Goal: Task Accomplishment & Management: Manage account settings

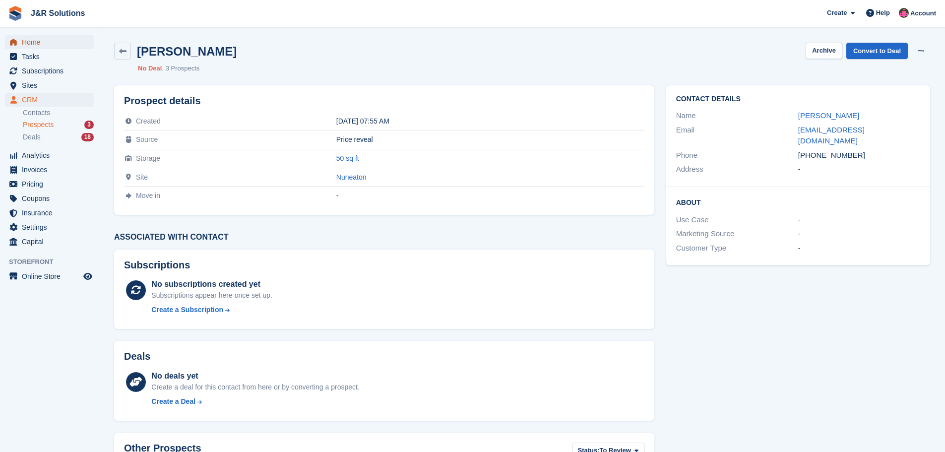
click at [42, 41] on span "Home" at bounding box center [52, 42] width 60 height 14
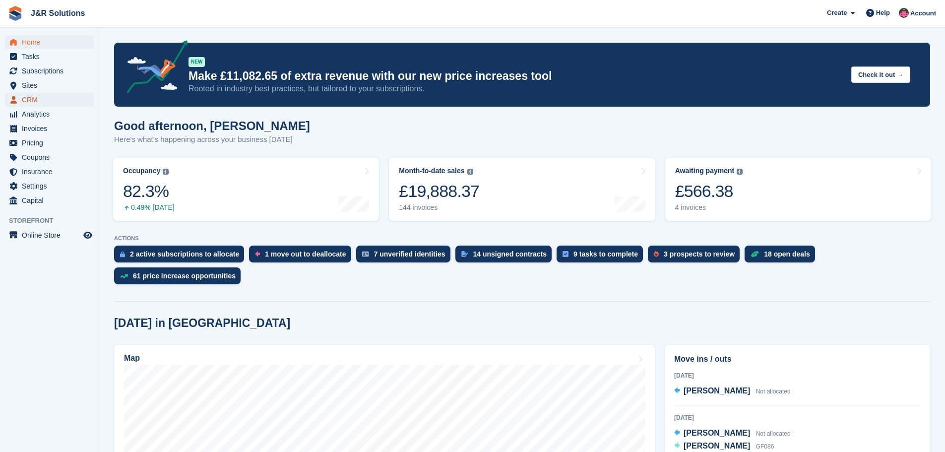
click at [34, 100] on span "CRM" at bounding box center [52, 100] width 60 height 14
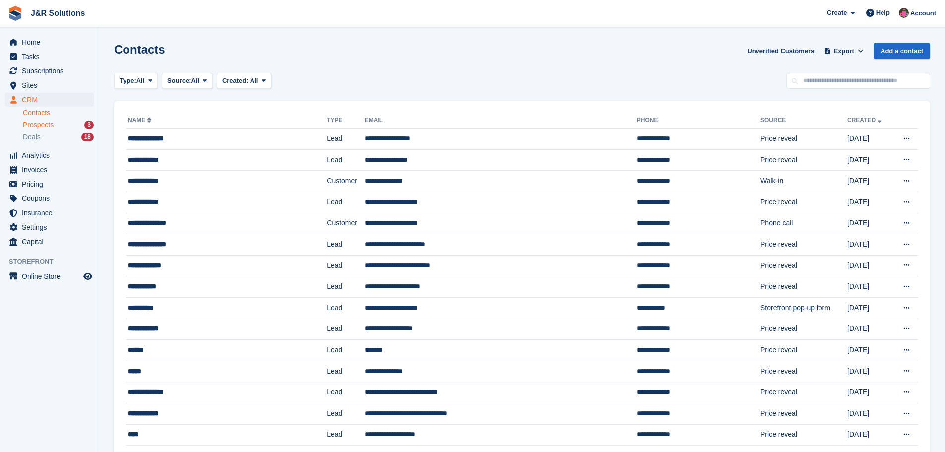
click at [49, 123] on span "Prospects" at bounding box center [38, 124] width 31 height 9
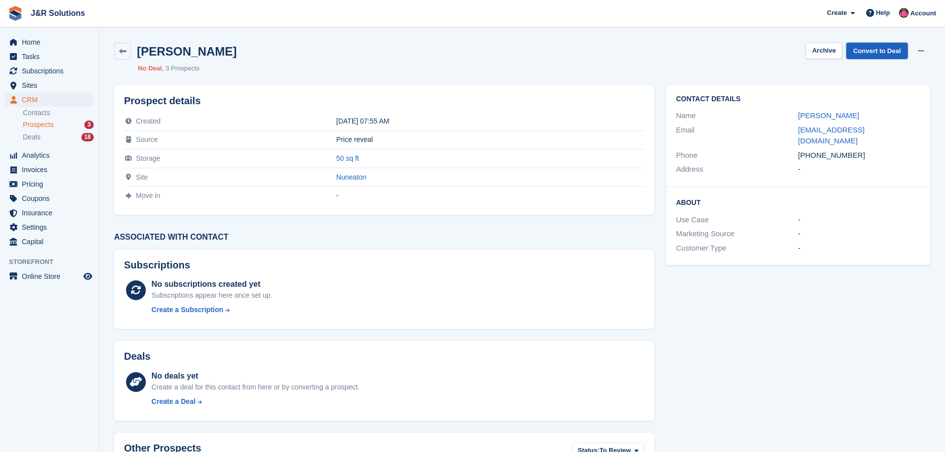
click at [879, 48] on link "Convert to Deal" at bounding box center [878, 51] width 62 height 16
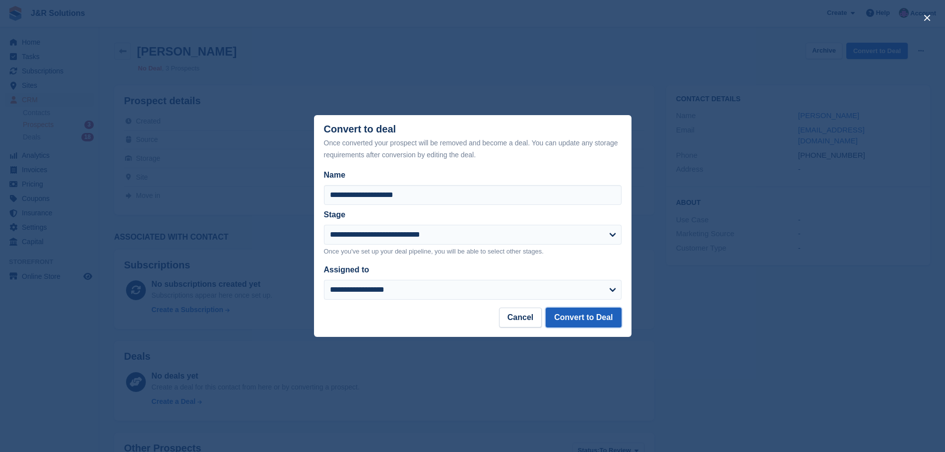
click at [603, 325] on button "Convert to Deal" at bounding box center [583, 318] width 75 height 20
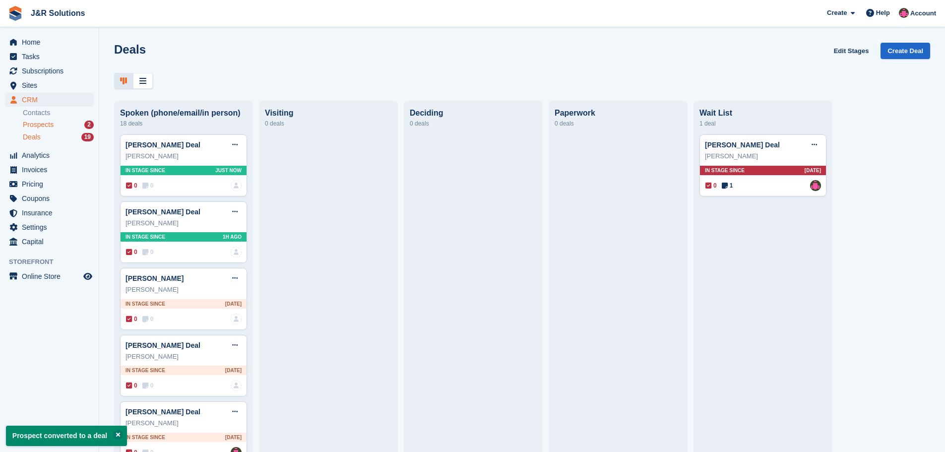
click at [55, 123] on div "Prospects 2" at bounding box center [58, 124] width 71 height 9
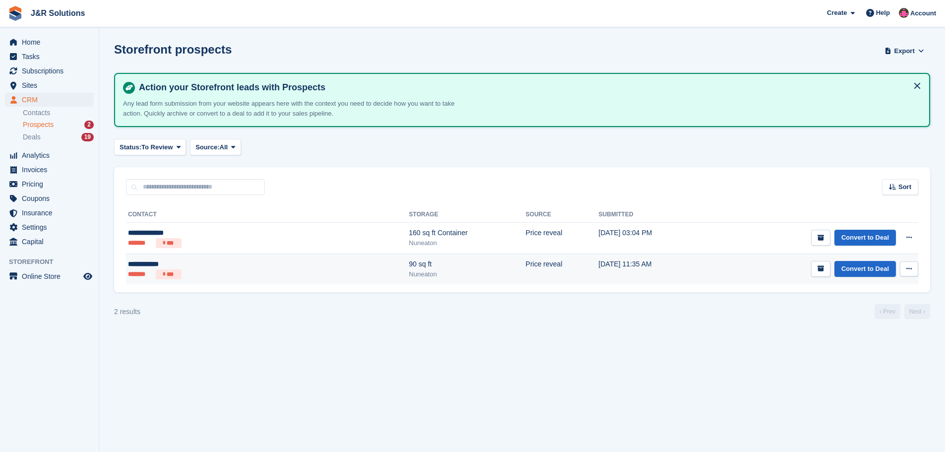
click at [599, 270] on td "[DATE] 11:35 AM" at bounding box center [652, 269] width 107 height 31
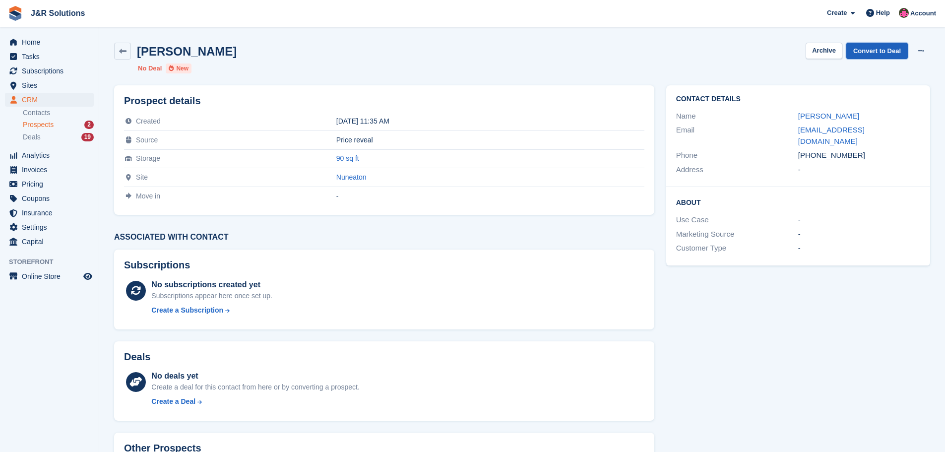
click at [885, 50] on link "Convert to Deal" at bounding box center [878, 51] width 62 height 16
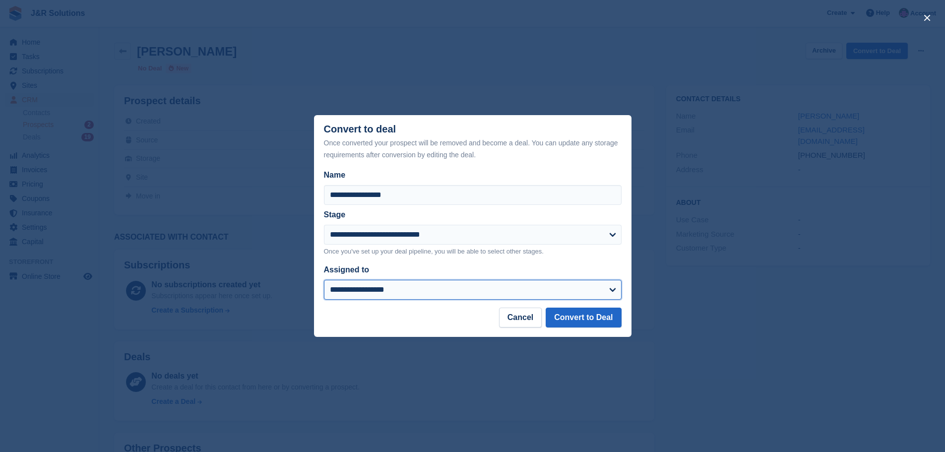
click at [609, 288] on select "**********" at bounding box center [473, 290] width 298 height 20
select select "****"
click at [324, 281] on select "**********" at bounding box center [473, 290] width 298 height 20
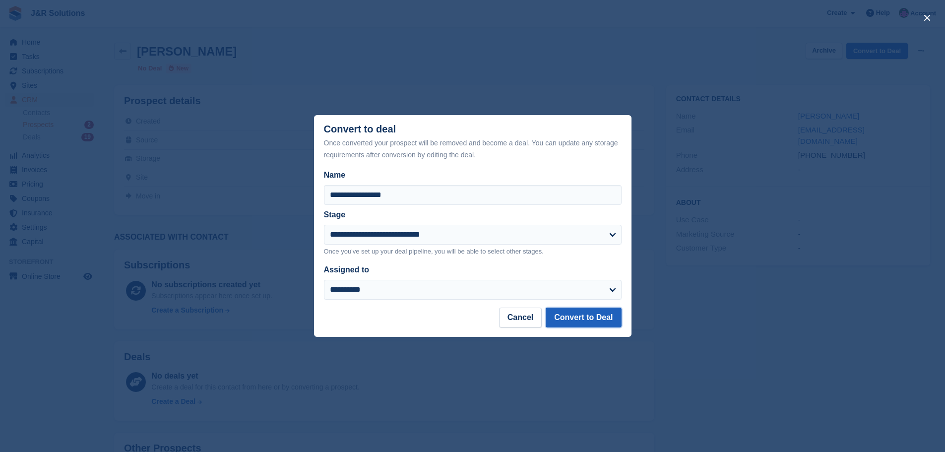
click at [586, 321] on button "Convert to Deal" at bounding box center [583, 318] width 75 height 20
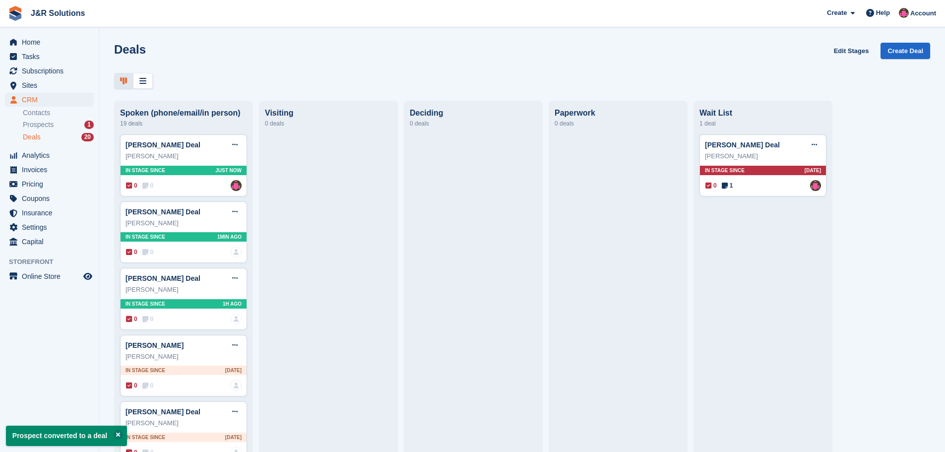
drag, startPoint x: 70, startPoint y: 123, endPoint x: 313, endPoint y: 62, distance: 250.2
click at [330, 59] on div "Deals Edit Stages Create Deal" at bounding box center [522, 57] width 816 height 28
click at [57, 125] on div "Prospects 1" at bounding box center [58, 124] width 71 height 9
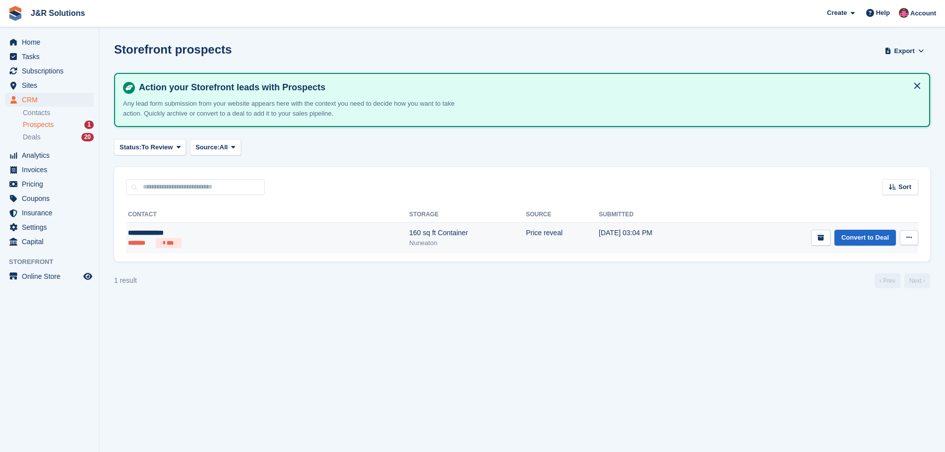
click at [706, 244] on td "Convert to Deal View contact Edit contact Delete prospect" at bounding box center [812, 238] width 213 height 31
click at [599, 241] on td "[DATE] 03:04 PM" at bounding box center [652, 238] width 106 height 31
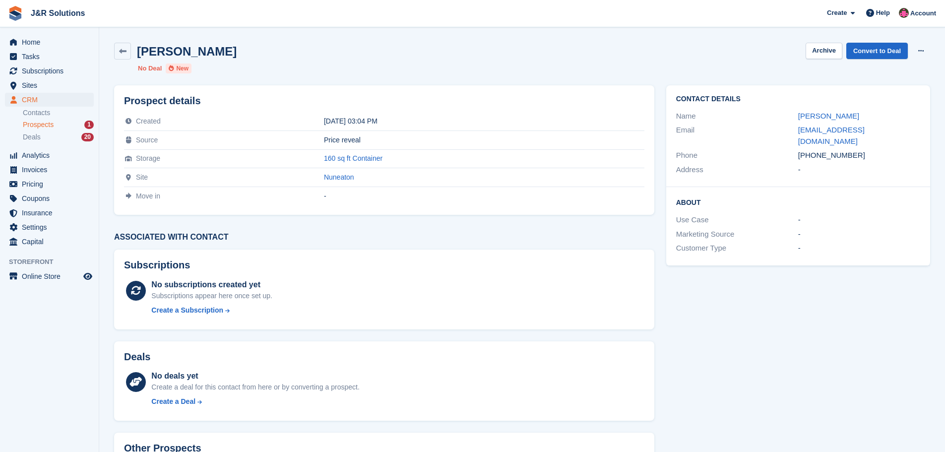
click at [72, 124] on div "Prospects 1" at bounding box center [58, 124] width 71 height 9
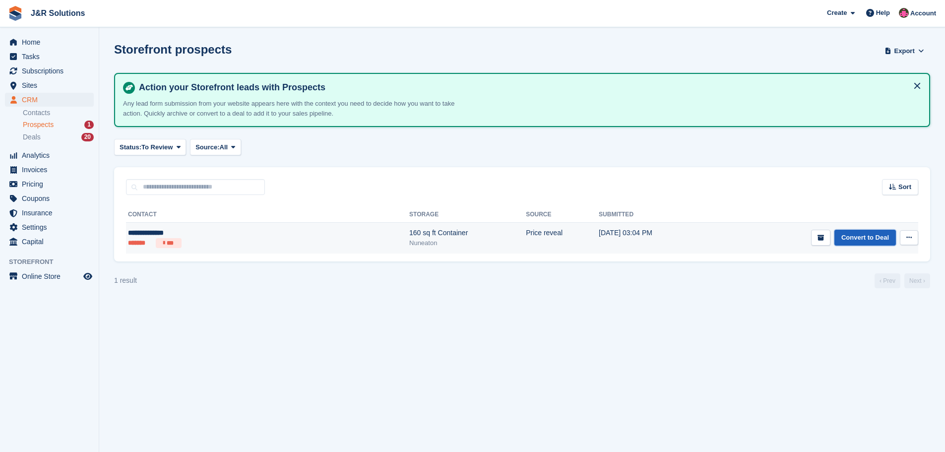
click at [875, 234] on link "Convert to Deal" at bounding box center [866, 238] width 62 height 16
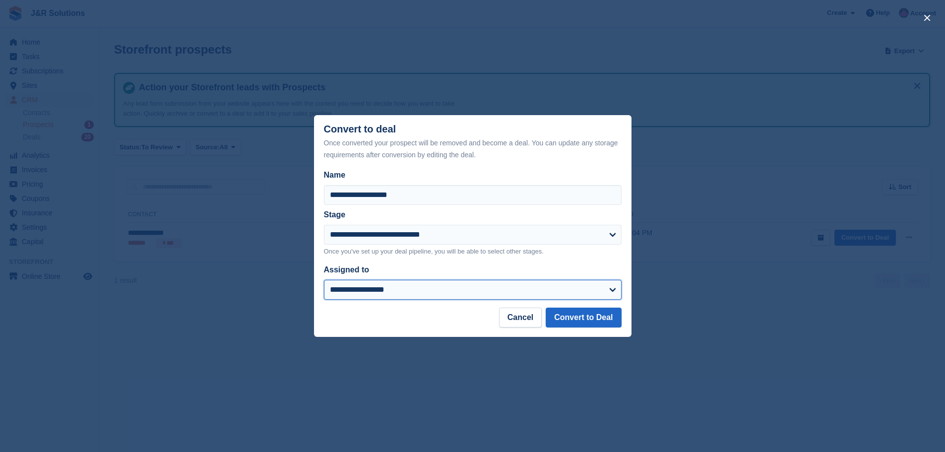
click at [602, 287] on select "**********" at bounding box center [473, 290] width 298 height 20
select select "****"
click at [324, 281] on select "**********" at bounding box center [473, 290] width 298 height 20
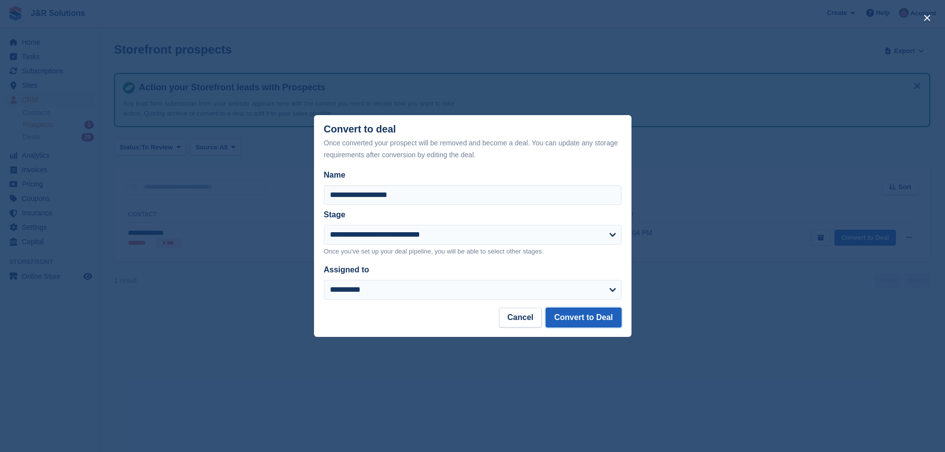
click at [590, 319] on button "Convert to Deal" at bounding box center [583, 318] width 75 height 20
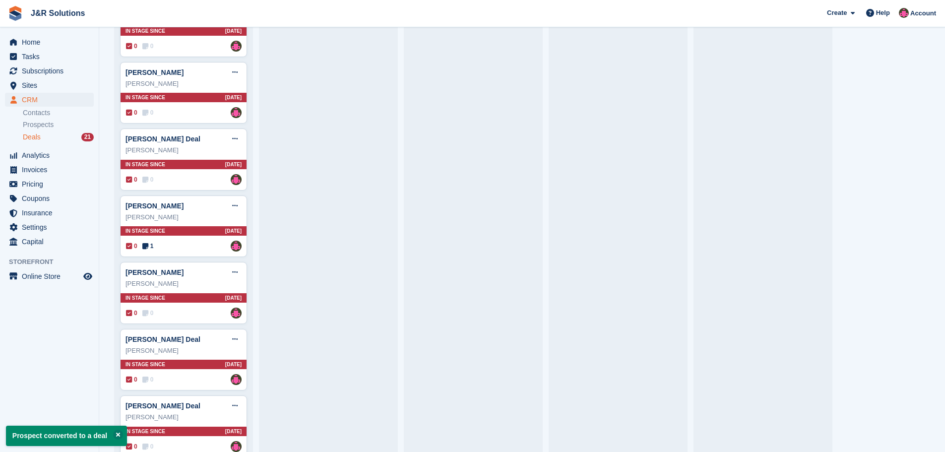
scroll to position [1028, 0]
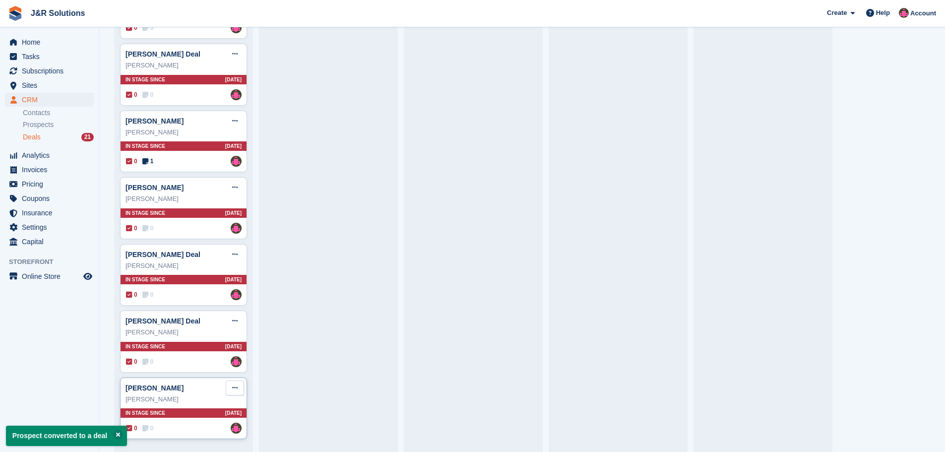
click at [237, 388] on icon at bounding box center [234, 388] width 5 height 6
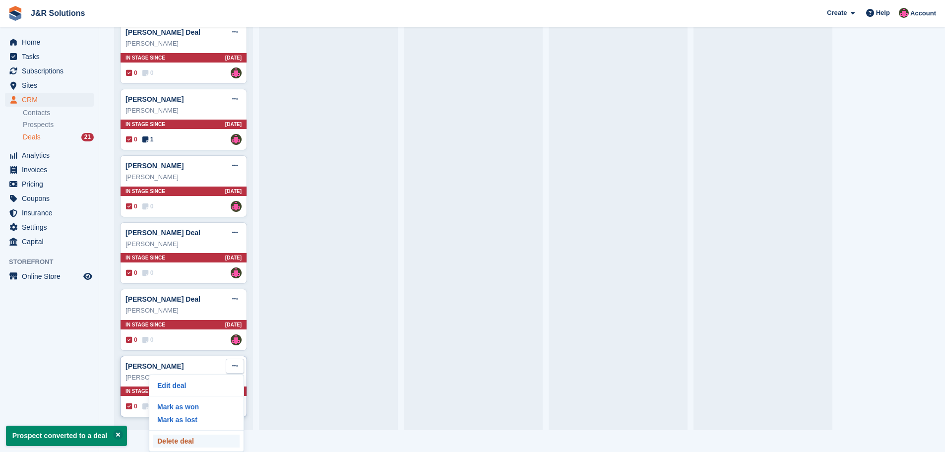
click at [209, 438] on p "Delete deal" at bounding box center [196, 441] width 86 height 13
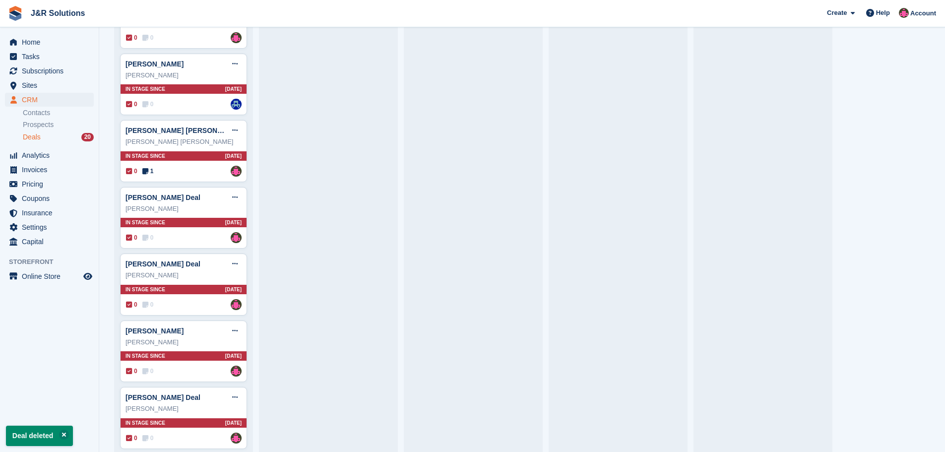
scroll to position [695, 0]
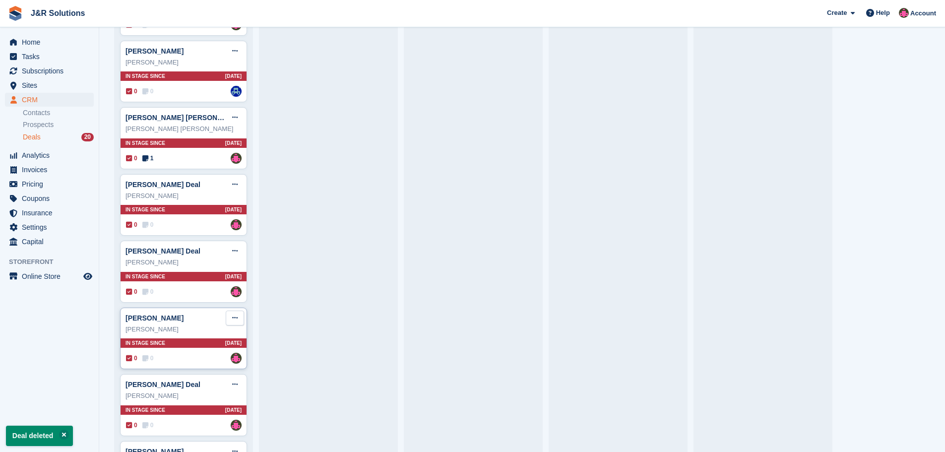
click at [237, 320] on icon at bounding box center [234, 318] width 5 height 6
click at [202, 392] on p "Delete deal" at bounding box center [196, 393] width 86 height 13
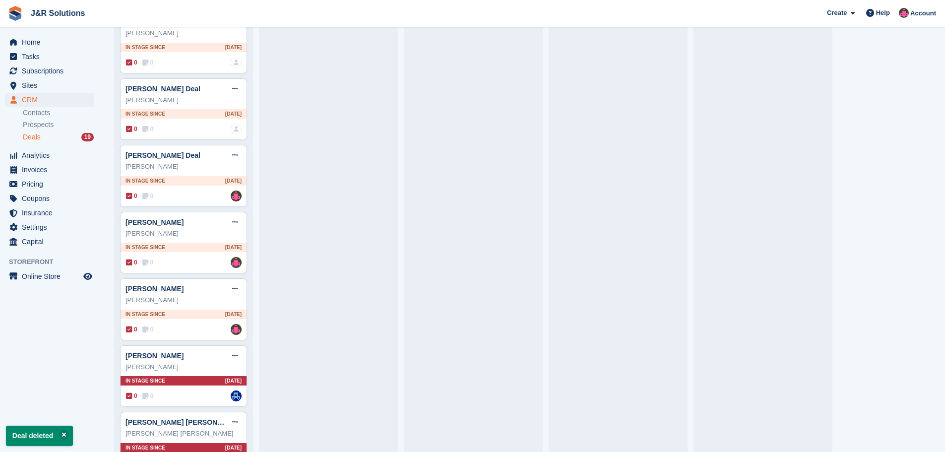
scroll to position [397, 0]
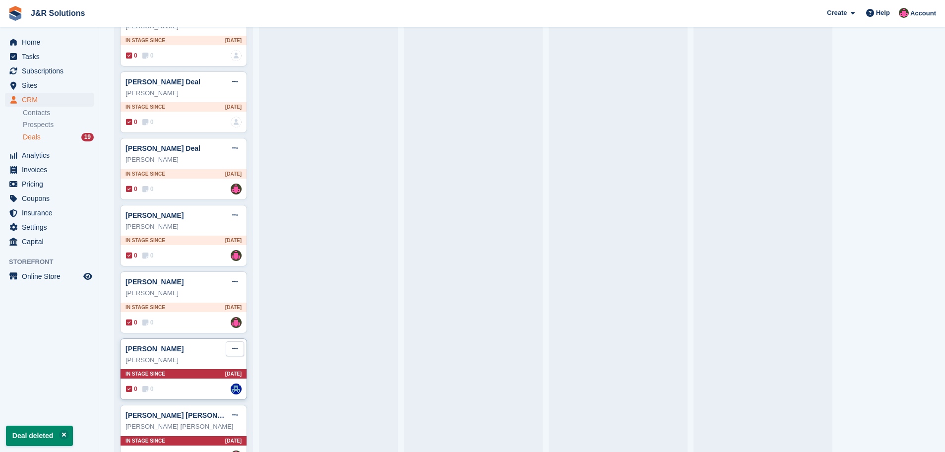
click at [236, 350] on icon at bounding box center [234, 348] width 5 height 6
click at [202, 425] on p "Delete deal" at bounding box center [196, 423] width 86 height 13
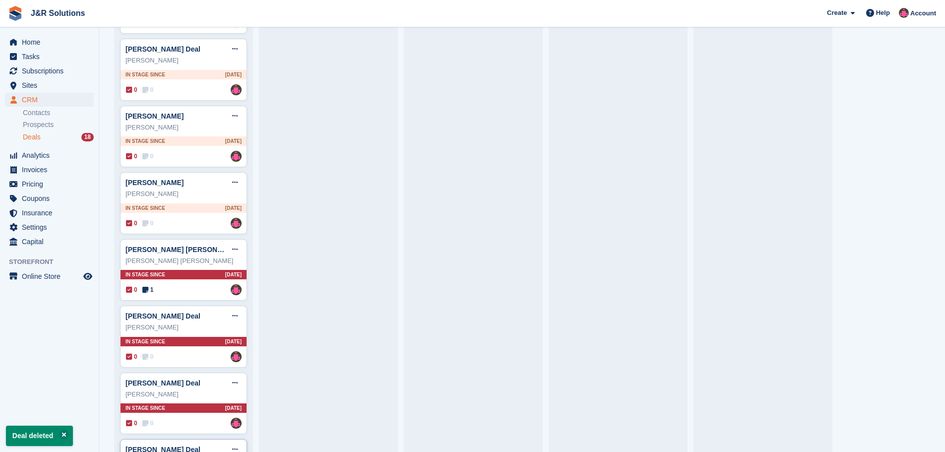
scroll to position [645, 0]
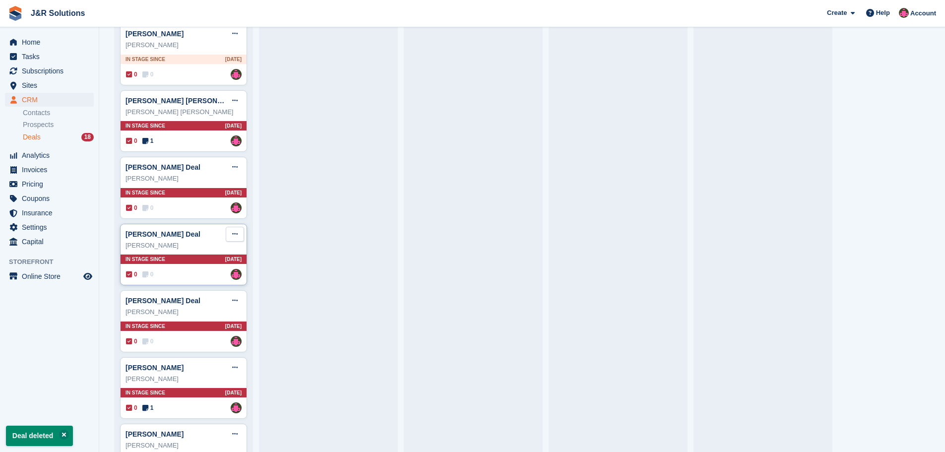
click at [240, 233] on button at bounding box center [235, 234] width 18 height 15
click at [198, 310] on p "Delete deal" at bounding box center [196, 309] width 86 height 13
click at [232, 301] on icon at bounding box center [234, 300] width 5 height 6
click at [200, 375] on p "Delete deal" at bounding box center [196, 375] width 86 height 13
click at [237, 103] on icon at bounding box center [234, 100] width 5 height 6
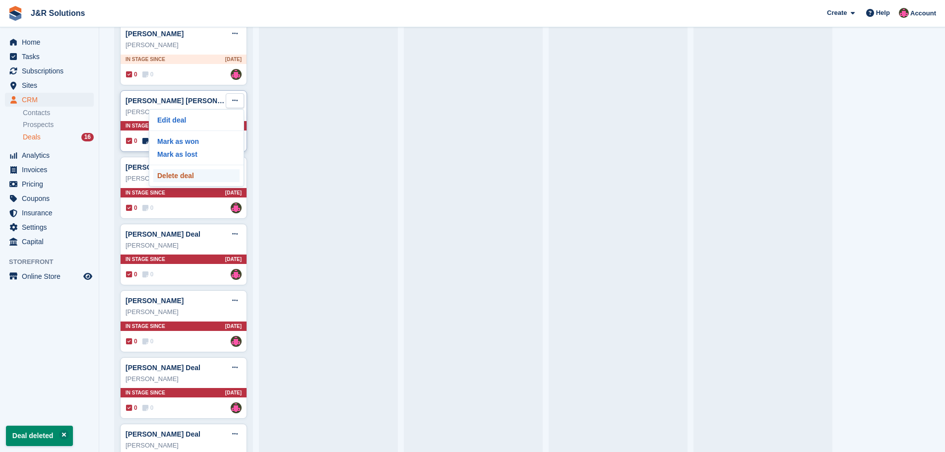
click at [207, 180] on p "Delete deal" at bounding box center [196, 175] width 86 height 13
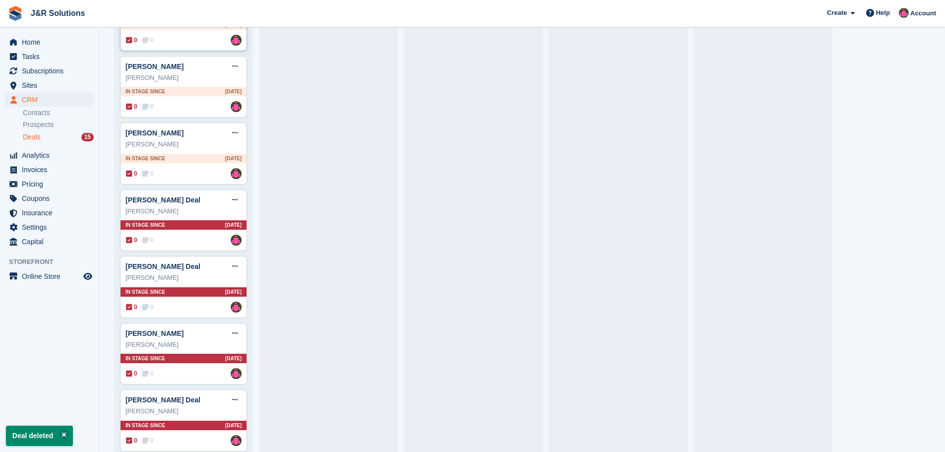
scroll to position [627, 0]
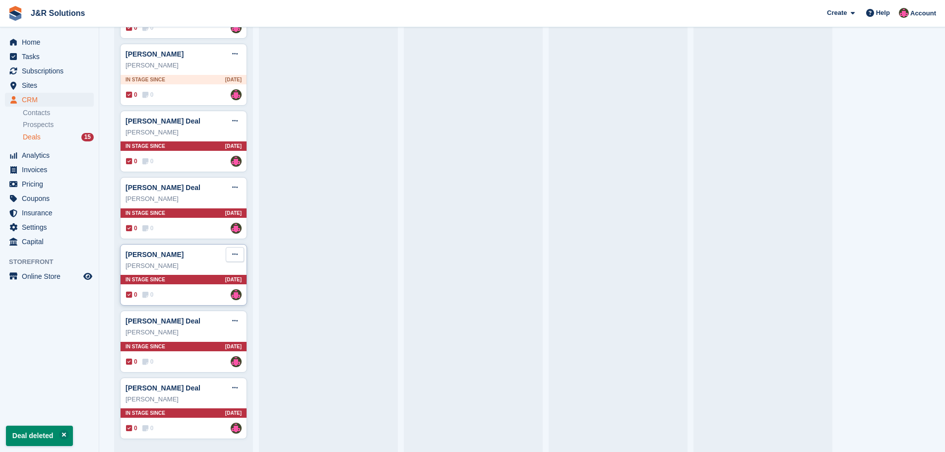
click at [233, 255] on icon at bounding box center [234, 254] width 5 height 6
click at [200, 331] on p "Delete deal" at bounding box center [196, 329] width 86 height 13
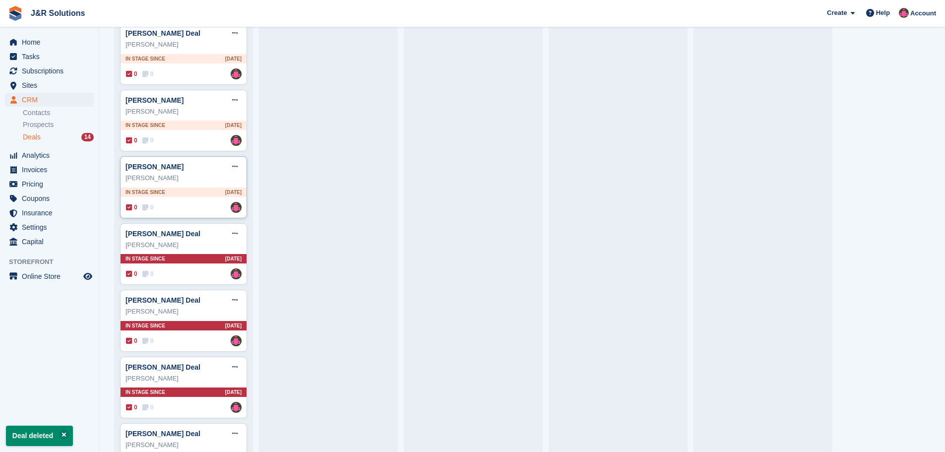
scroll to position [511, 0]
click at [238, 237] on button at bounding box center [235, 234] width 18 height 15
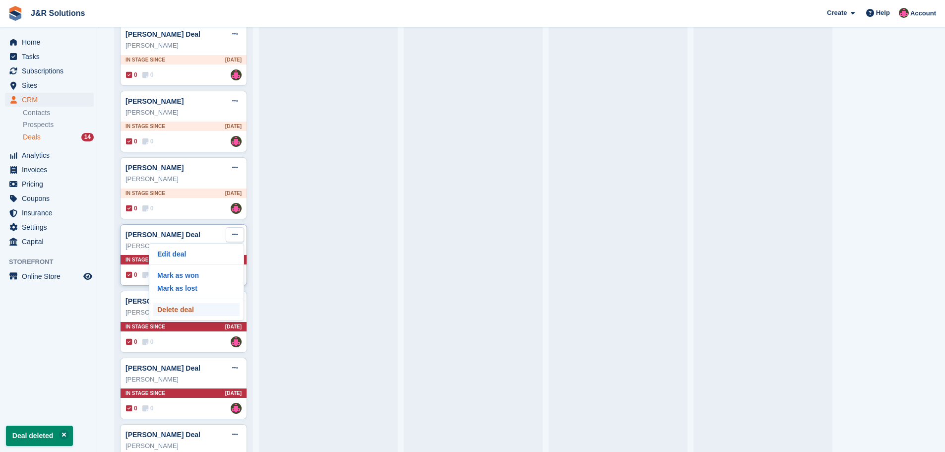
click at [203, 312] on p "Delete deal" at bounding box center [196, 309] width 86 height 13
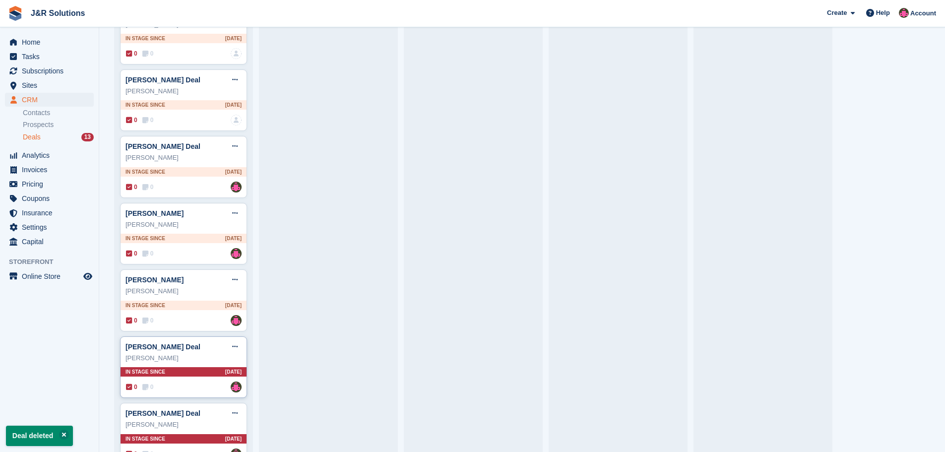
scroll to position [447, 0]
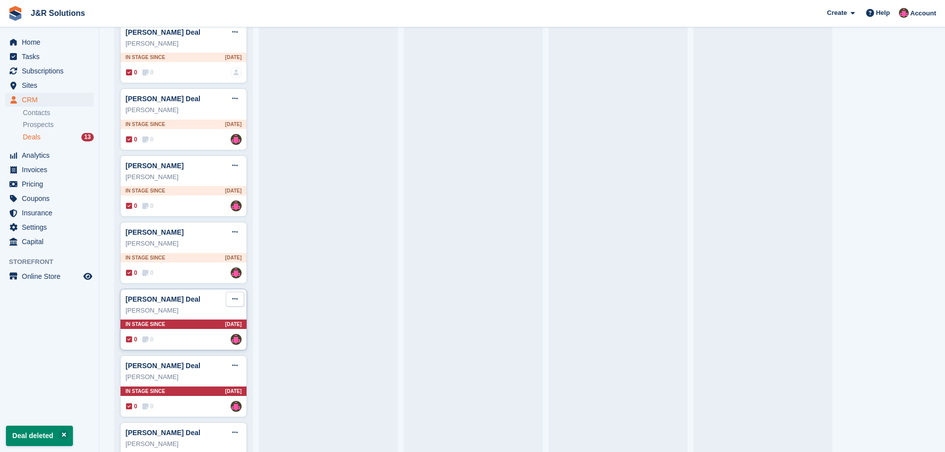
click at [230, 303] on button at bounding box center [235, 299] width 18 height 15
click at [181, 375] on p "Delete deal" at bounding box center [196, 374] width 86 height 13
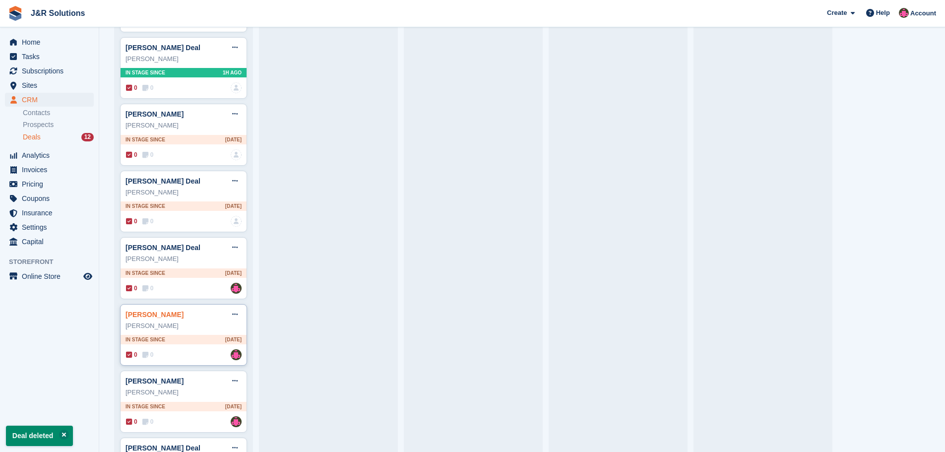
scroll to position [427, 0]
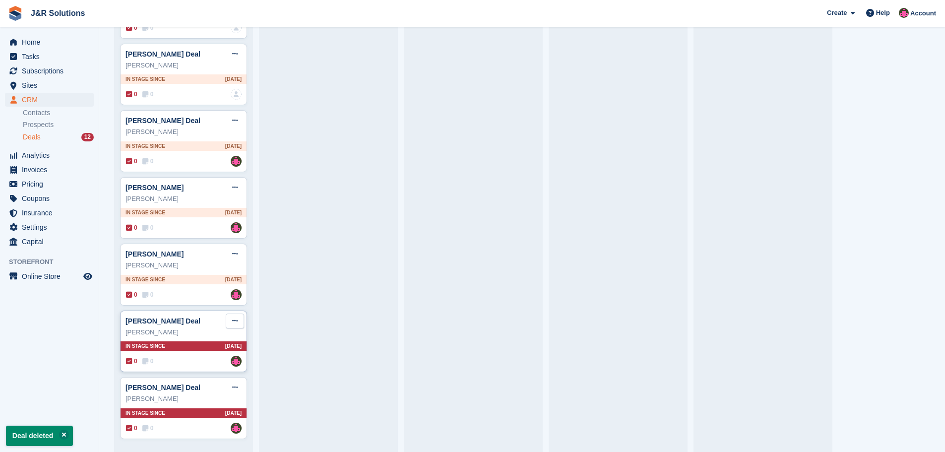
click at [234, 325] on button at bounding box center [235, 321] width 18 height 15
click at [180, 395] on p "Delete deal" at bounding box center [196, 396] width 86 height 13
click at [230, 390] on button at bounding box center [235, 388] width 18 height 15
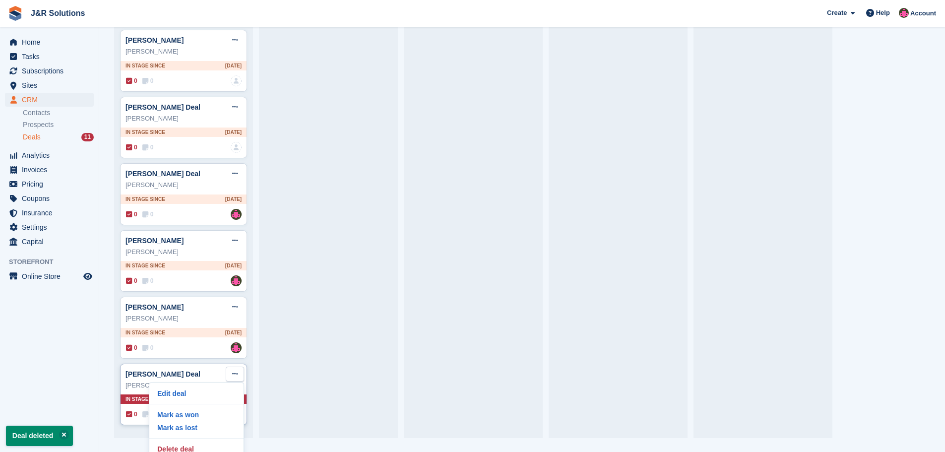
scroll to position [22, 0]
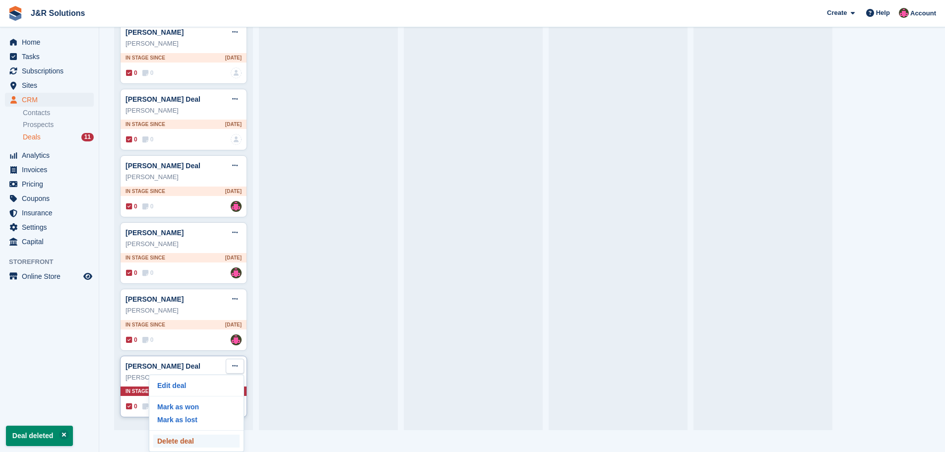
click at [183, 439] on p "Delete deal" at bounding box center [196, 441] width 86 height 13
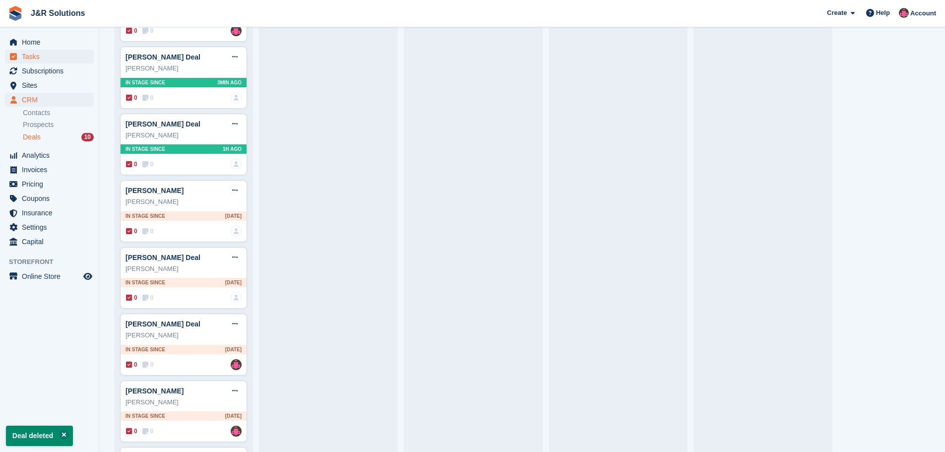
scroll to position [145, 0]
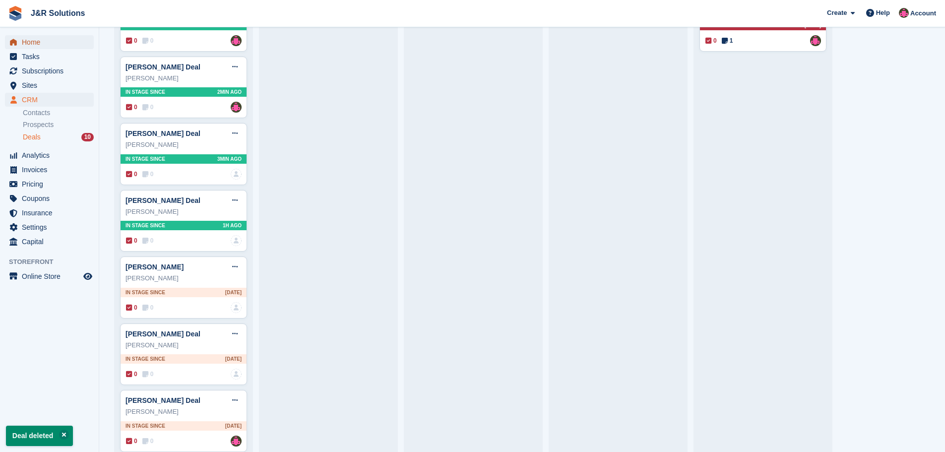
click at [42, 43] on span "Home" at bounding box center [52, 42] width 60 height 14
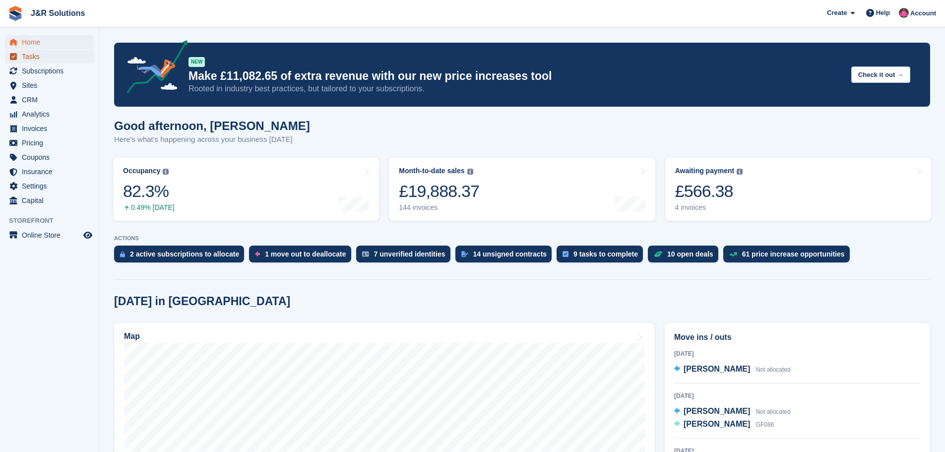
click at [37, 58] on span "Tasks" at bounding box center [52, 57] width 60 height 14
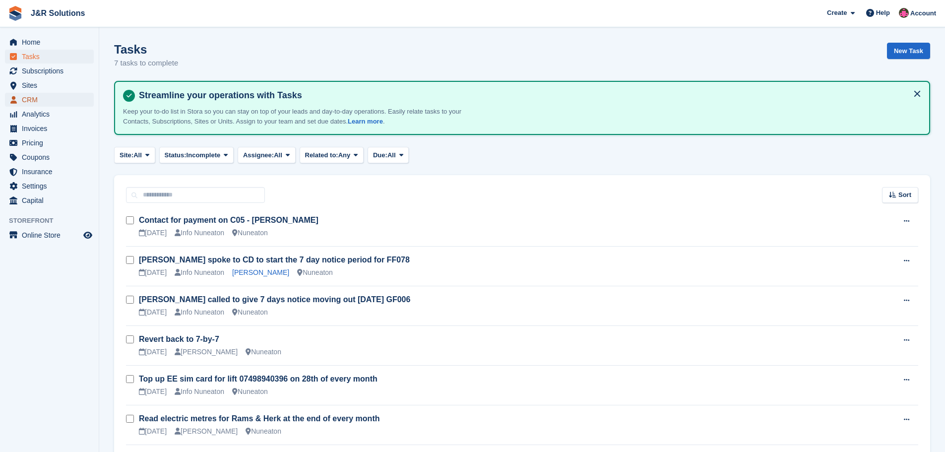
click at [31, 99] on span "CRM" at bounding box center [52, 100] width 60 height 14
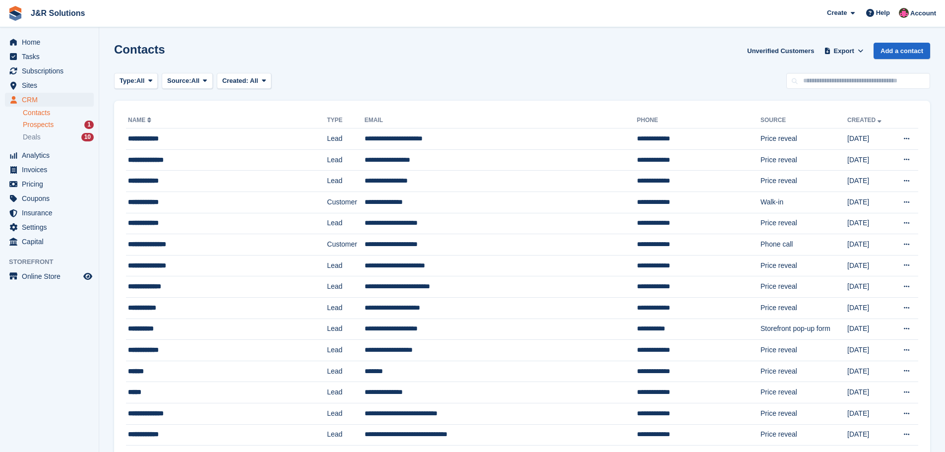
click at [37, 125] on span "Prospects" at bounding box center [38, 124] width 31 height 9
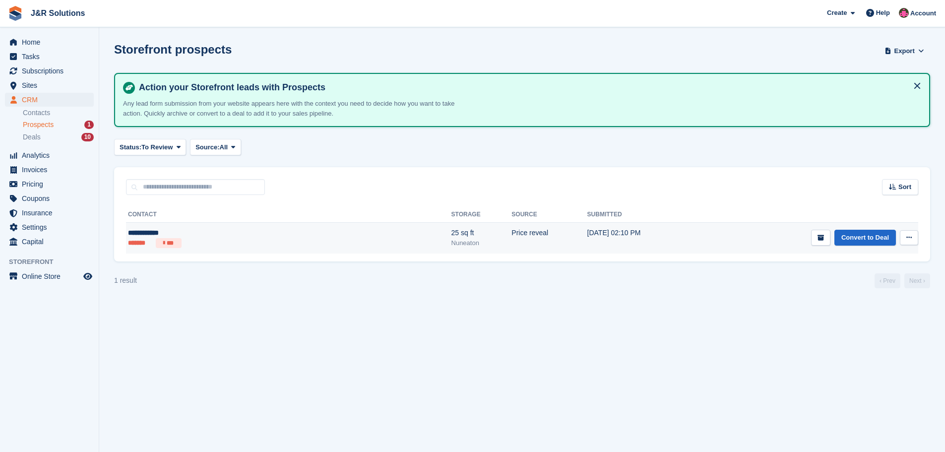
click at [588, 232] on td "20 Aug, 02:10 PM" at bounding box center [643, 238] width 110 height 31
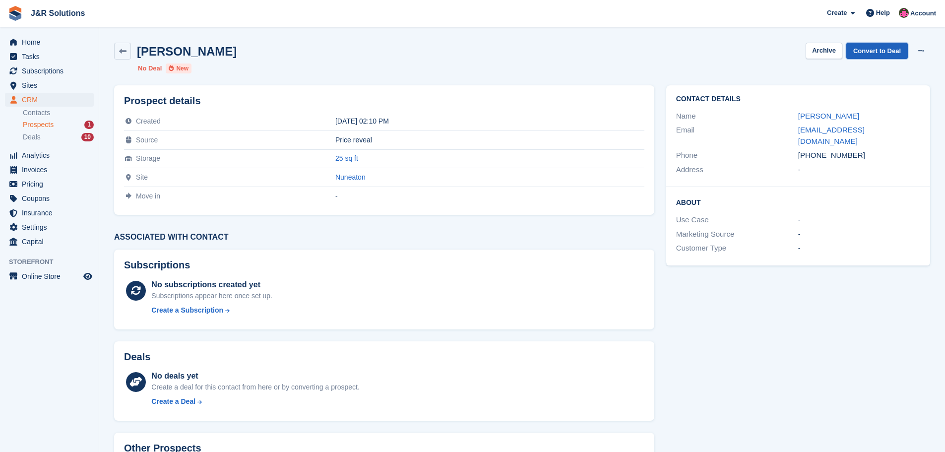
click at [899, 54] on link "Convert to Deal" at bounding box center [878, 51] width 62 height 16
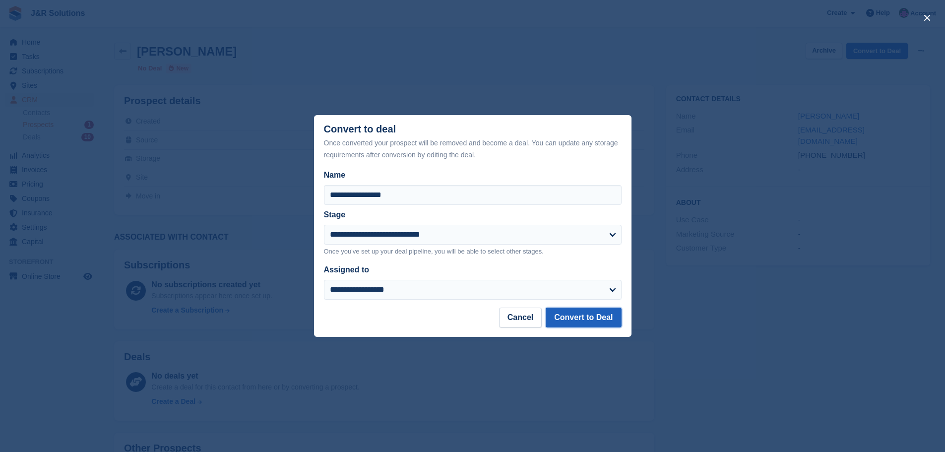
click at [565, 319] on button "Convert to Deal" at bounding box center [583, 318] width 75 height 20
